Goal: Answer question/provide support

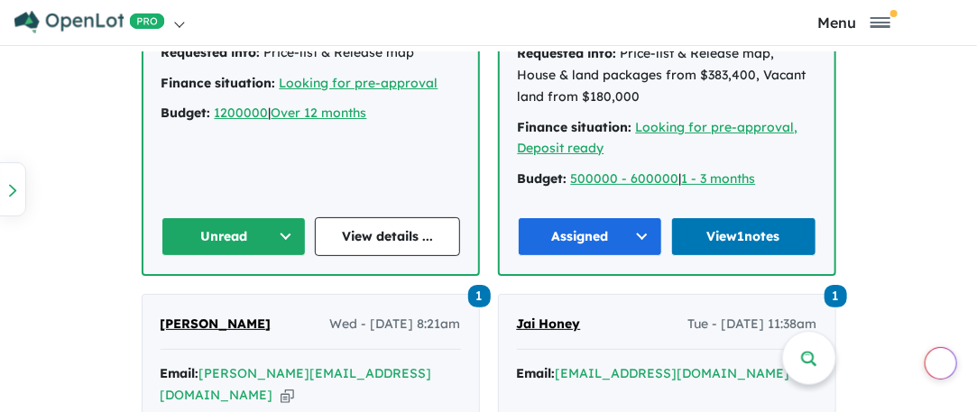
scroll to position [1353, 0]
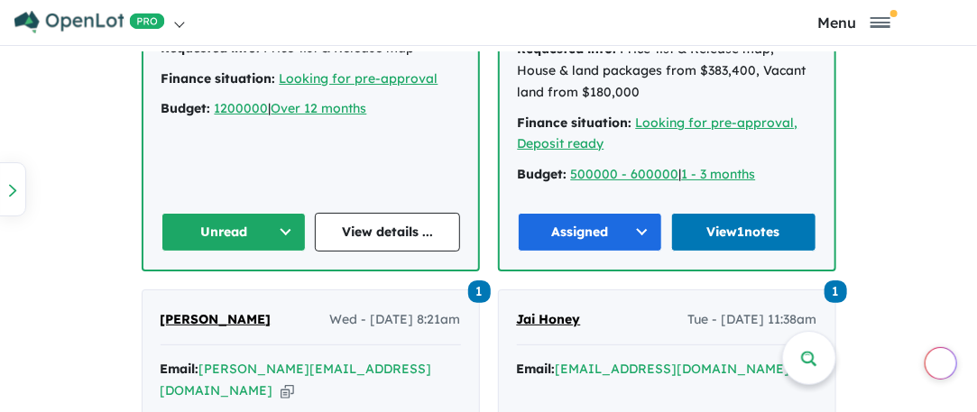
click at [247, 213] on button "Unread" at bounding box center [233, 232] width 145 height 39
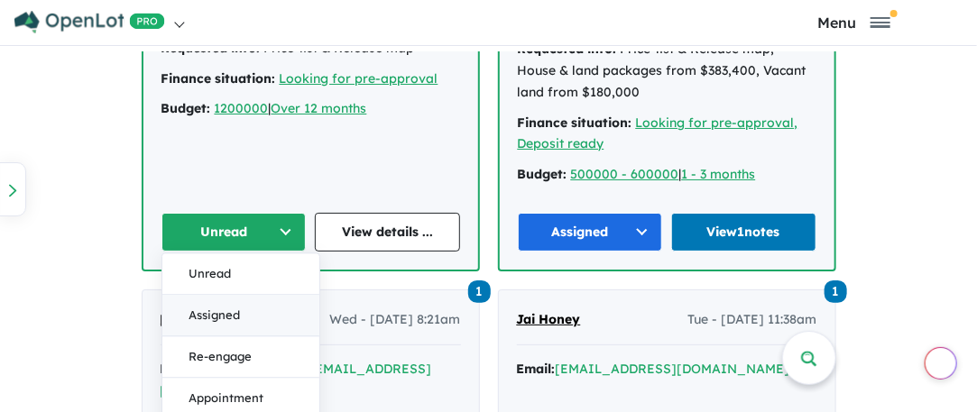
click at [231, 295] on button "Assigned" at bounding box center [240, 315] width 157 height 41
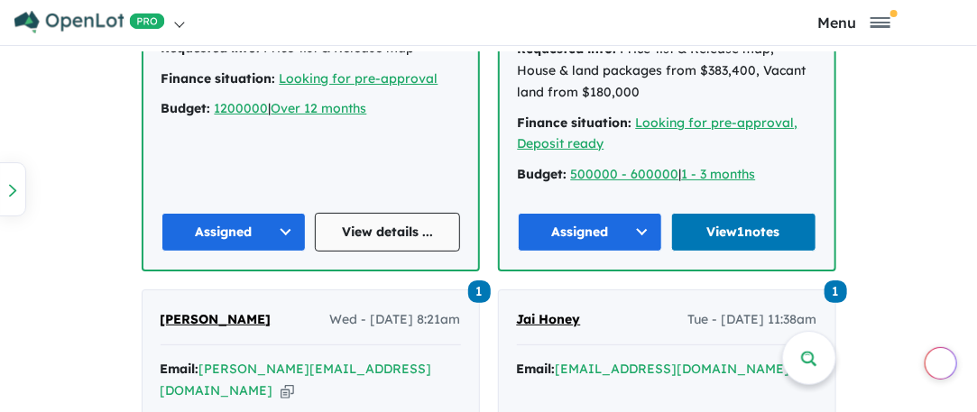
click at [407, 213] on link "View details ..." at bounding box center [387, 232] width 145 height 39
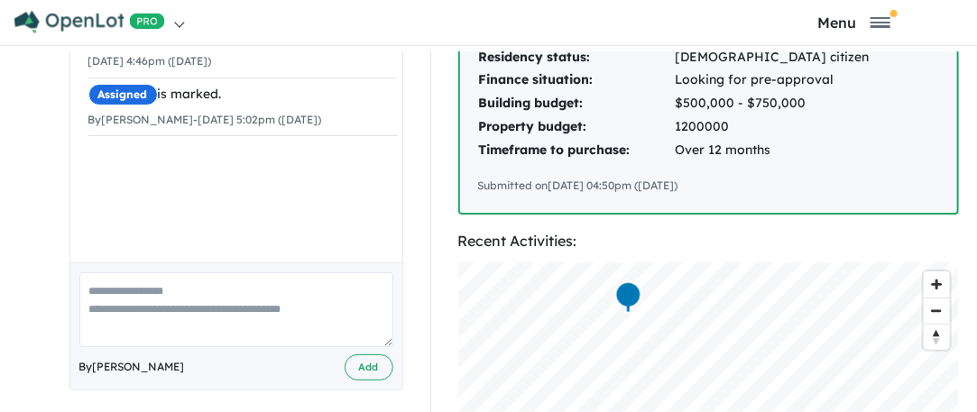
scroll to position [451, 0]
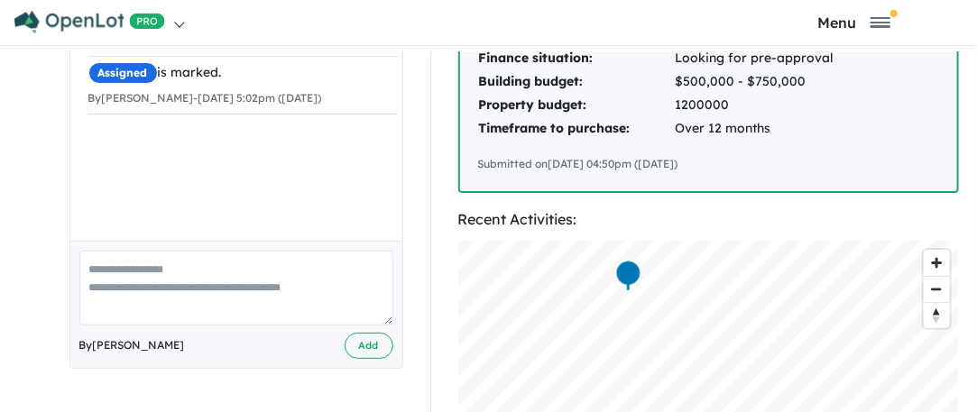
click at [115, 259] on textarea at bounding box center [236, 288] width 314 height 75
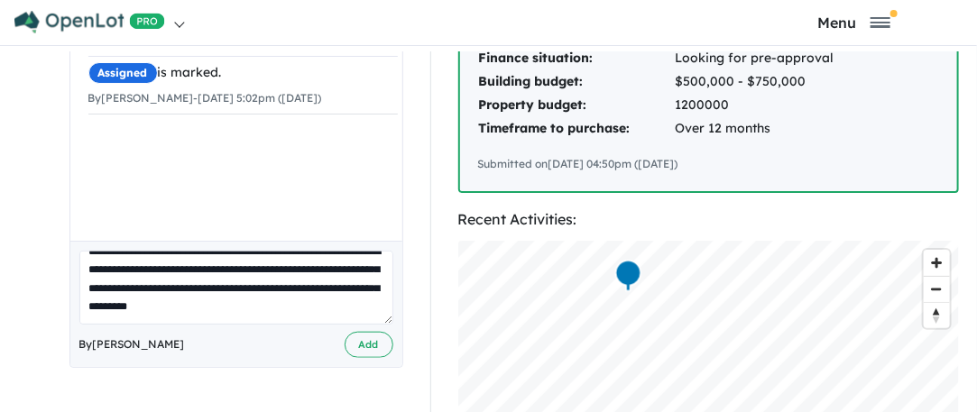
scroll to position [25, 0]
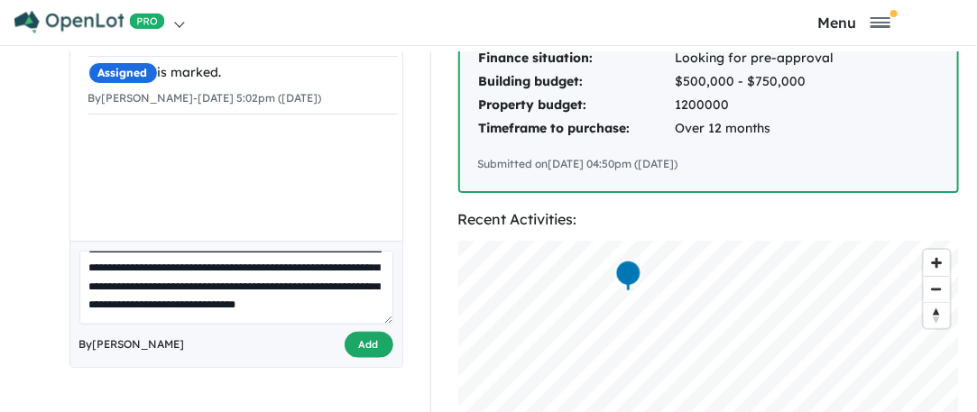
type textarea "**********"
click at [355, 333] on button "Add" at bounding box center [369, 345] width 49 height 26
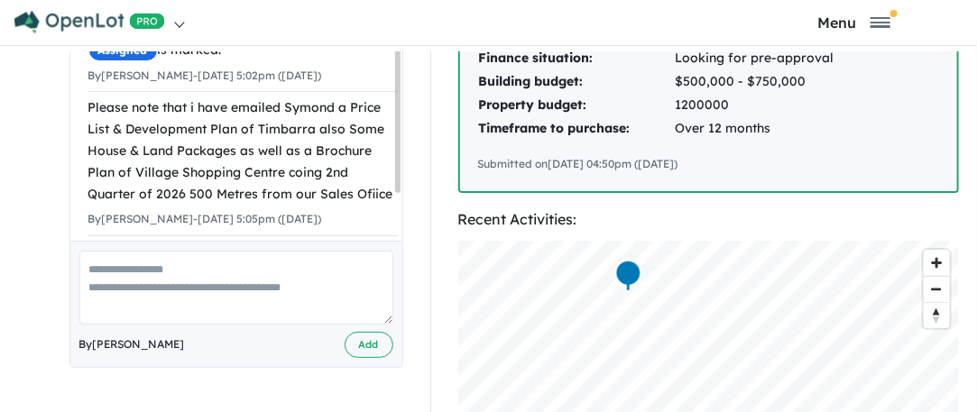
scroll to position [0, 0]
